Goal: Check status: Check status

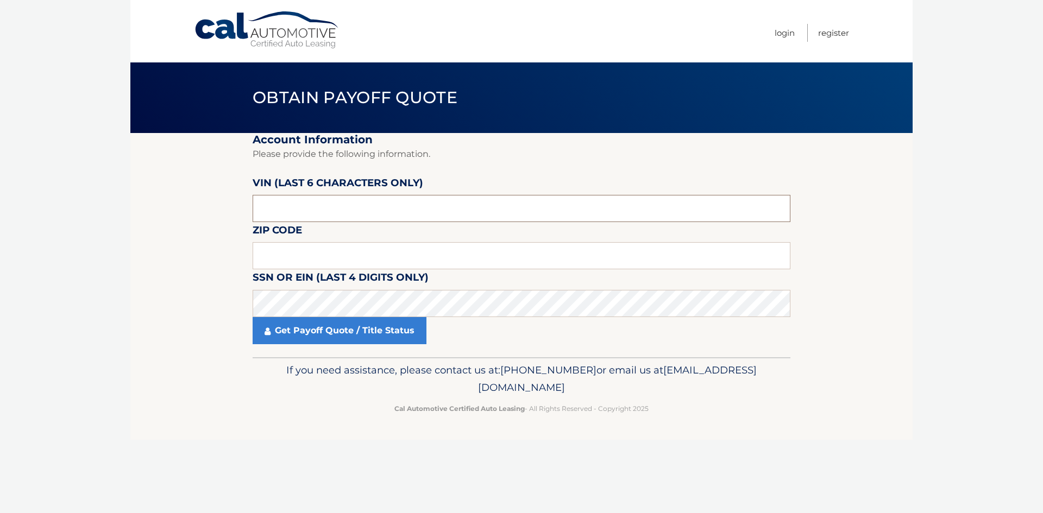
click at [332, 209] on input "text" at bounding box center [522, 208] width 538 height 27
type input "n*****"
type input "862035"
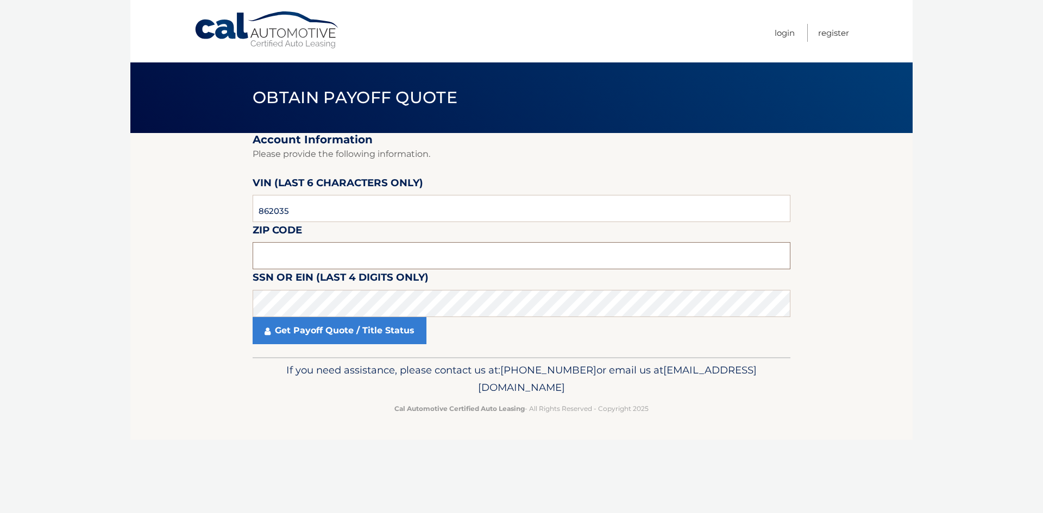
click at [344, 251] on input "text" at bounding box center [522, 255] width 538 height 27
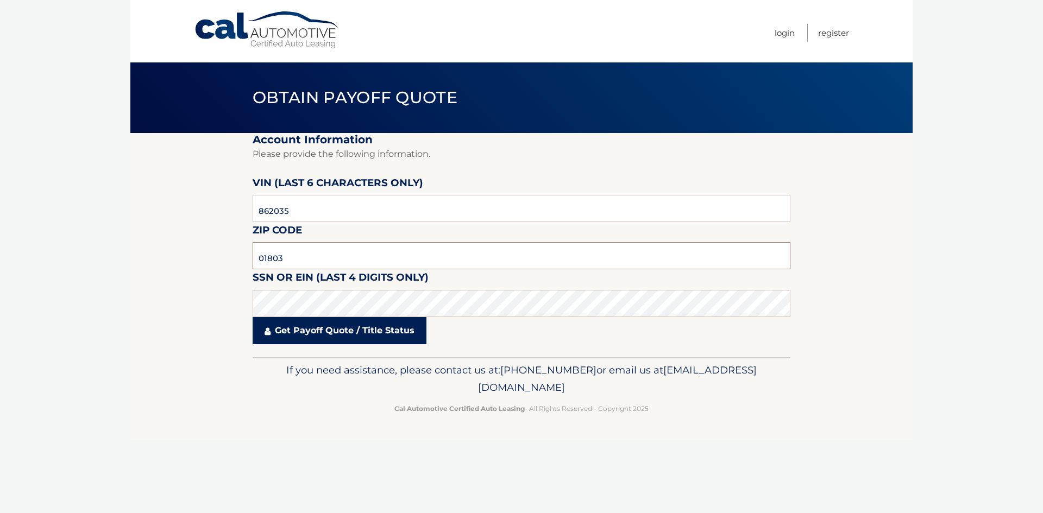
type input "01803"
click at [350, 335] on link "Get Payoff Quote / Title Status" at bounding box center [340, 330] width 174 height 27
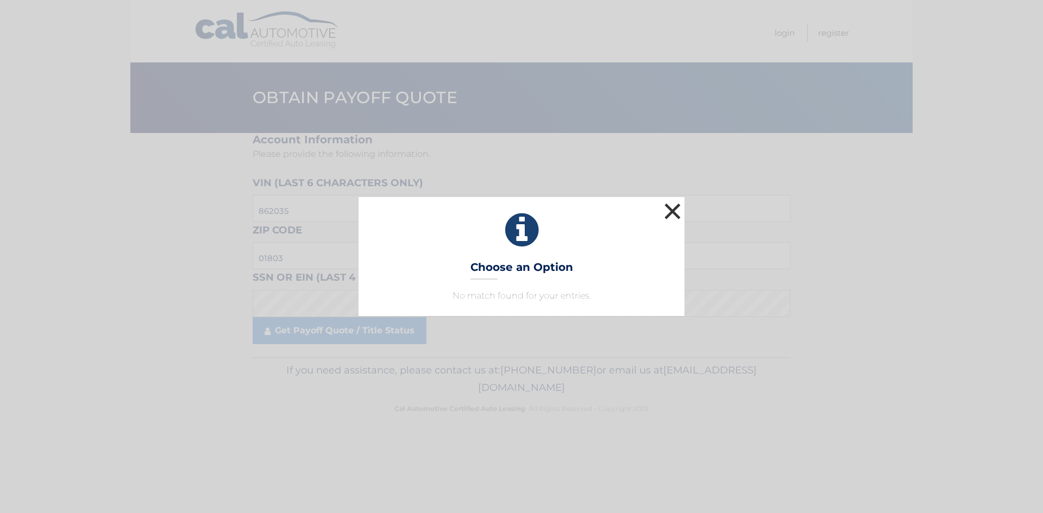
click at [678, 206] on button "×" at bounding box center [672, 211] width 22 height 22
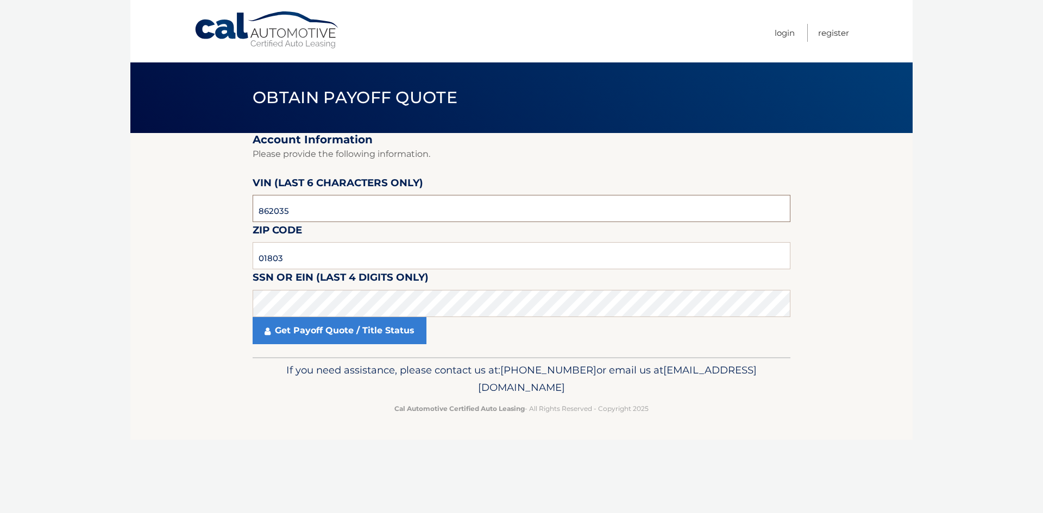
click at [306, 205] on input "862035" at bounding box center [522, 208] width 538 height 27
click at [316, 338] on link "Get Payoff Quote / Title Status" at bounding box center [340, 330] width 174 height 27
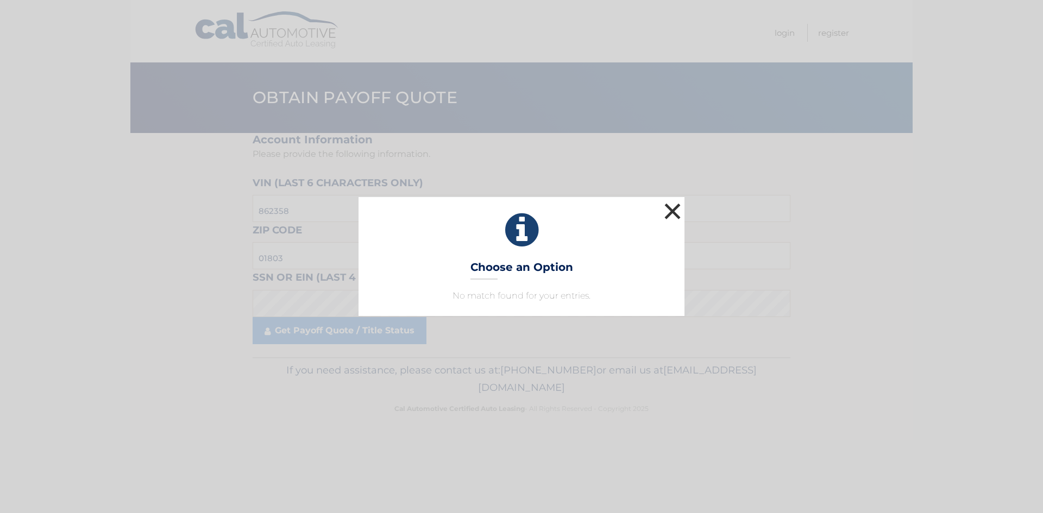
click at [667, 200] on button "×" at bounding box center [672, 211] width 22 height 22
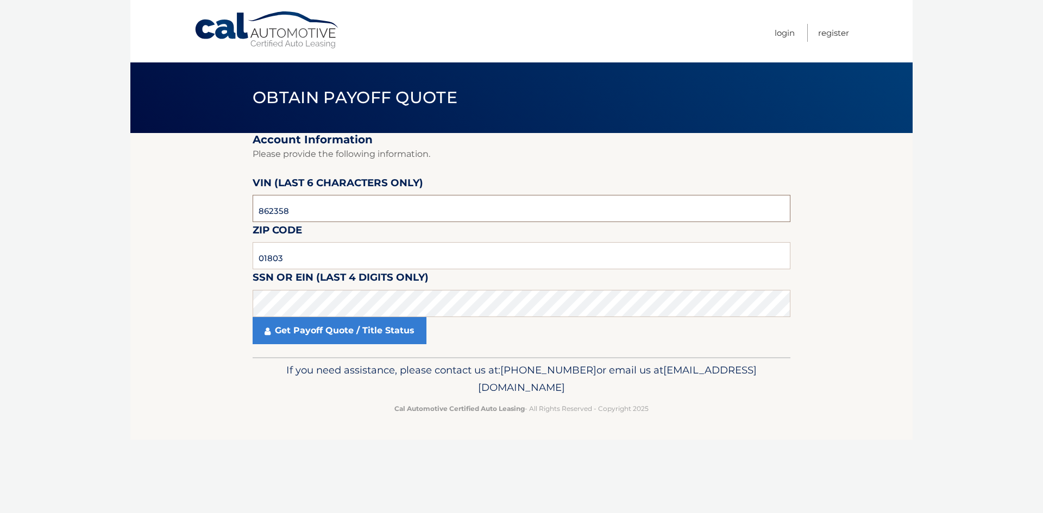
drag, startPoint x: 298, startPoint y: 215, endPoint x: 150, endPoint y: 243, distance: 150.4
click at [163, 243] on section "Account Information Please provide the following information. VIN (last 6 chara…" at bounding box center [521, 245] width 782 height 224
type input "620358"
click at [259, 318] on link "Get Payoff Quote / Title Status" at bounding box center [340, 330] width 174 height 27
click at [260, 324] on link "Get Payoff Quote / Title Status" at bounding box center [340, 330] width 174 height 27
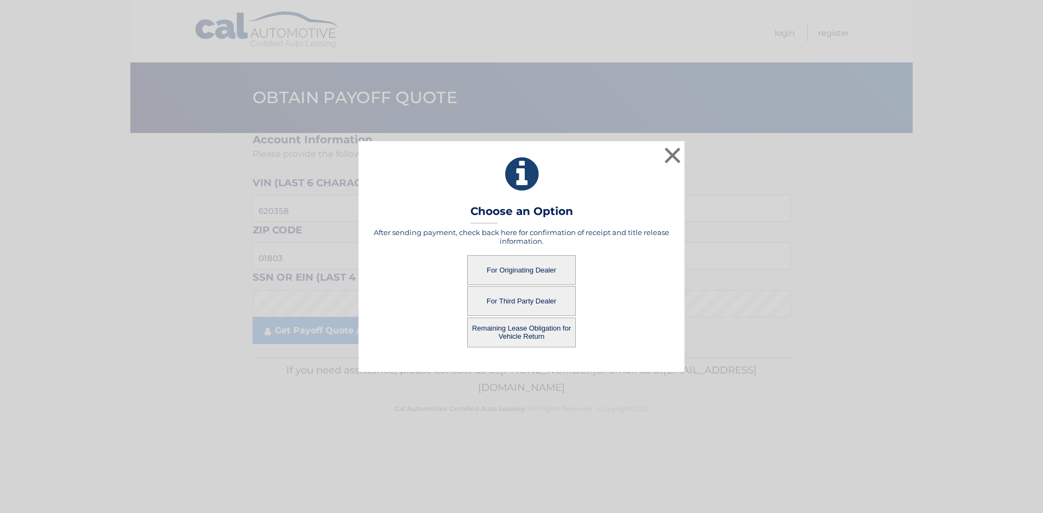
click at [539, 270] on button "For Originating Dealer" at bounding box center [521, 270] width 109 height 30
click at [531, 273] on button "For Originating Dealer" at bounding box center [521, 270] width 109 height 30
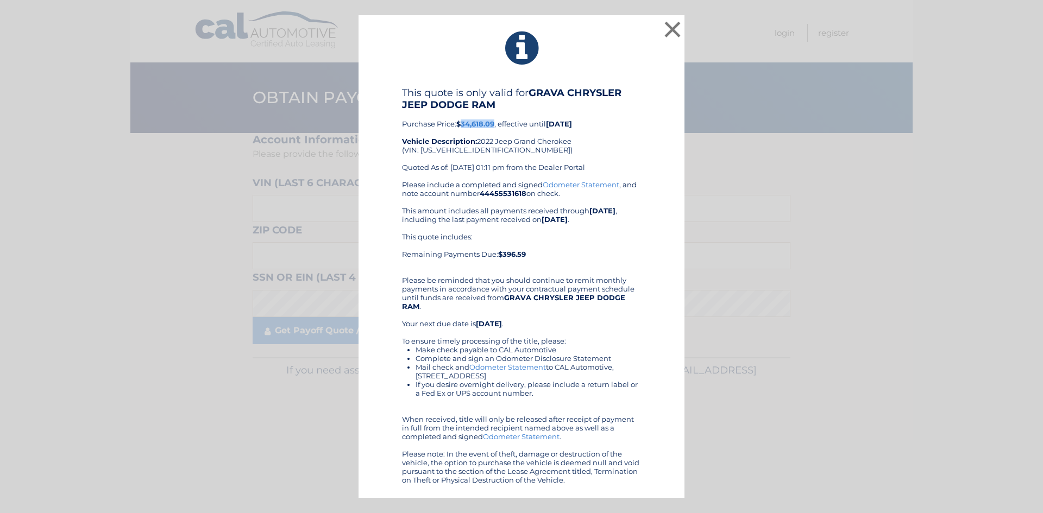
drag, startPoint x: 462, startPoint y: 125, endPoint x: 495, endPoint y: 128, distance: 32.7
click at [494, 128] on b "$34,618.09" at bounding box center [475, 123] width 38 height 9
copy b "34,618.09"
